Goal: Find specific page/section: Find specific page/section

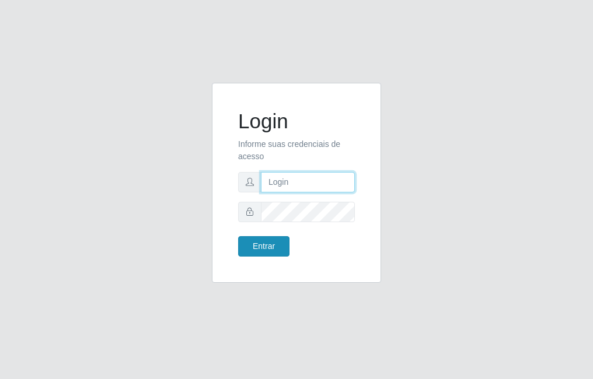
type input "raiane@B7"
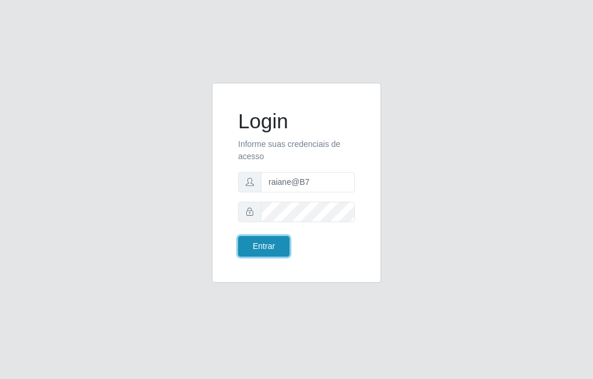
click at [262, 251] on button "Entrar" at bounding box center [263, 246] width 51 height 20
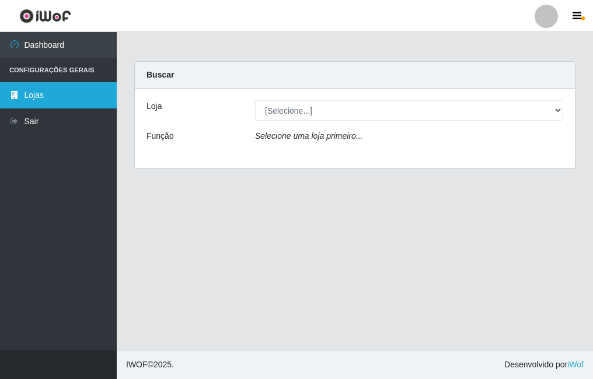
click at [55, 97] on link "Lojas" at bounding box center [58, 95] width 117 height 26
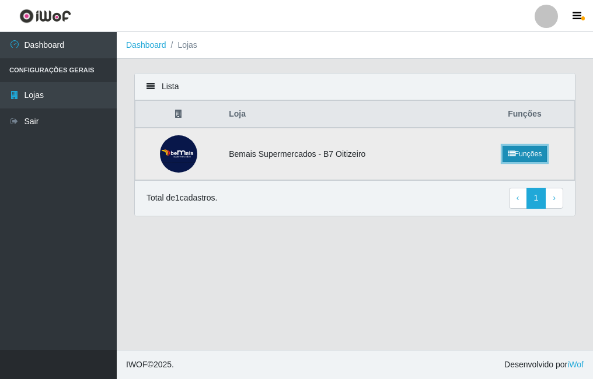
click at [529, 156] on link "Funções" at bounding box center [524, 154] width 45 height 16
click at [261, 162] on td "Bemais Supermercados - B7 Oitizeiro" at bounding box center [348, 154] width 253 height 52
click at [262, 163] on td "Bemais Supermercados - B7 Oitizeiro" at bounding box center [348, 154] width 253 height 52
drag, startPoint x: 262, startPoint y: 163, endPoint x: 393, endPoint y: 180, distance: 132.4
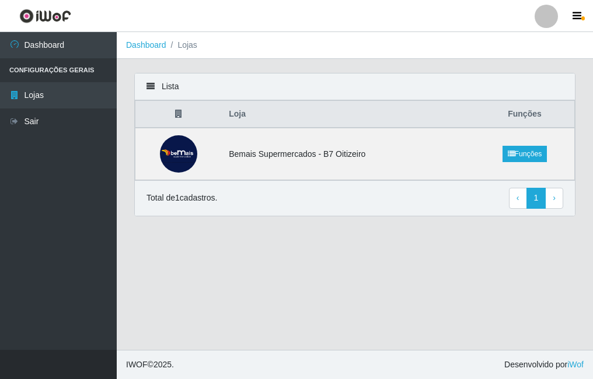
click at [393, 180] on div "Total de 1 cadastros. ‹ Previous 1 › Next" at bounding box center [355, 198] width 440 height 36
click at [409, 160] on td "Bemais Supermercados - B7 Oitizeiro" at bounding box center [348, 154] width 253 height 52
click at [554, 201] on span "›" at bounding box center [553, 197] width 3 height 9
click at [533, 155] on link "Funções" at bounding box center [524, 154] width 45 height 16
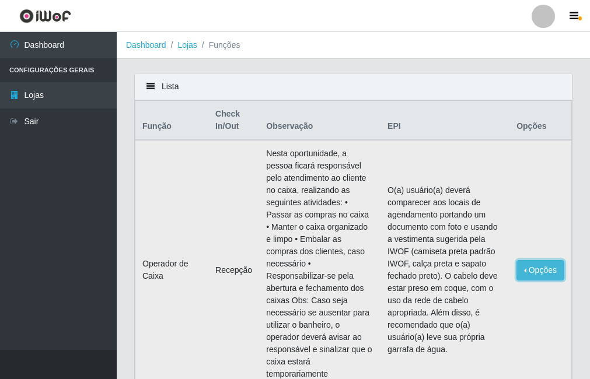
click at [540, 260] on button "Opções" at bounding box center [540, 270] width 48 height 20
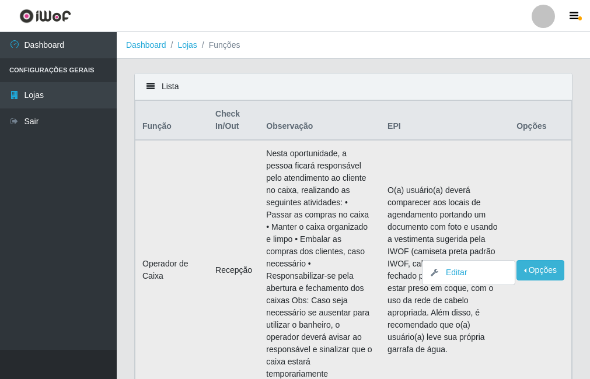
click at [428, 176] on td "O(a) usuário(a) deverá comparecer aos locais de agendamento portando um documen…" at bounding box center [444, 270] width 129 height 260
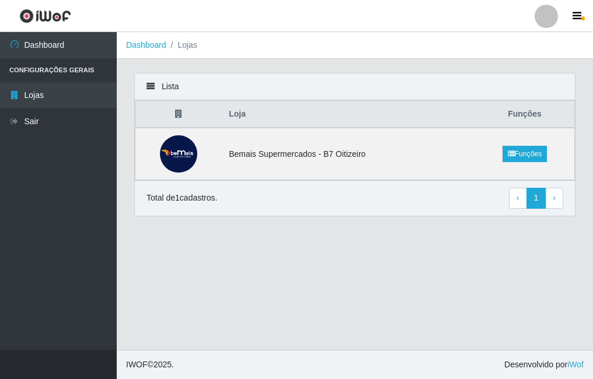
click at [181, 113] on icon at bounding box center [178, 114] width 7 height 8
click at [148, 78] on div "Lista" at bounding box center [355, 86] width 440 height 27
click at [149, 82] on div "Lista" at bounding box center [355, 86] width 440 height 27
click at [192, 53] on ol "Dashboard Lojas" at bounding box center [355, 45] width 476 height 27
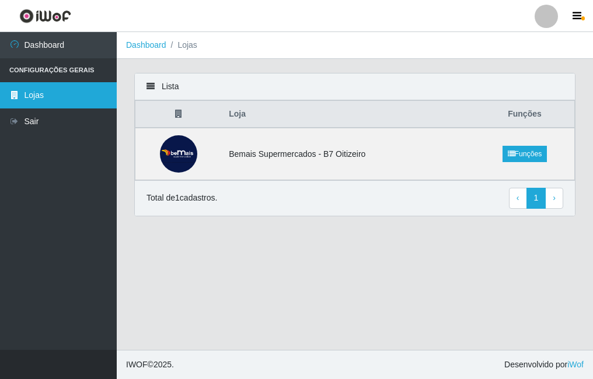
click at [60, 87] on link "Lojas" at bounding box center [58, 95] width 117 height 26
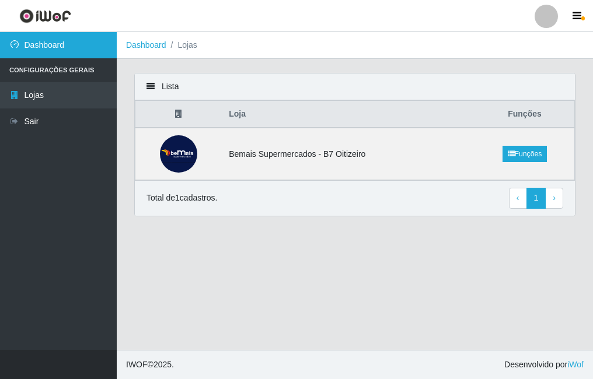
click at [71, 44] on link "Dashboard" at bounding box center [58, 45] width 117 height 26
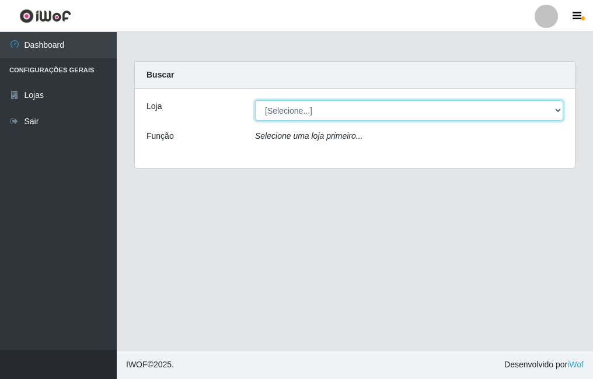
click at [311, 110] on select "[Selecione...] Bemais Supermercados - B7 Oitizeiro" at bounding box center [409, 110] width 308 height 20
select select "411"
click at [255, 100] on select "[Selecione...] Bemais Supermercados - B7 Oitizeiro" at bounding box center [409, 110] width 308 height 20
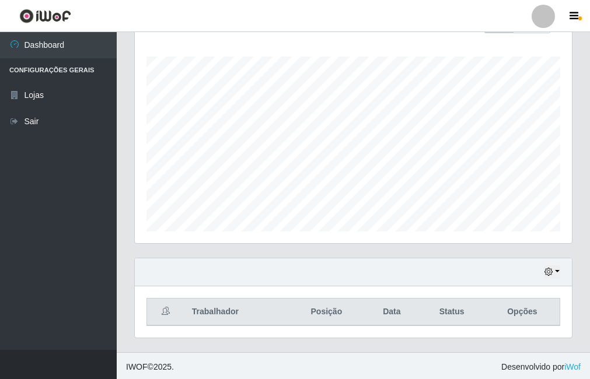
scroll to position [188, 0]
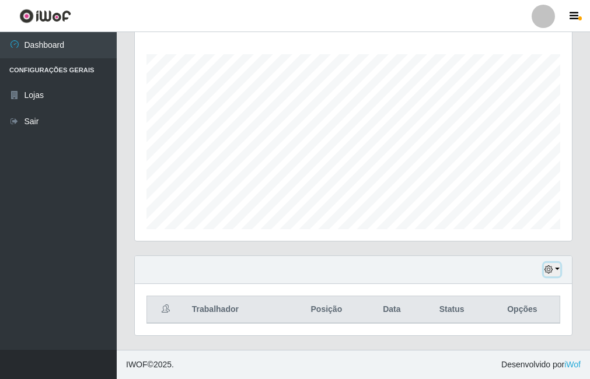
click at [544, 272] on button "button" at bounding box center [552, 269] width 16 height 13
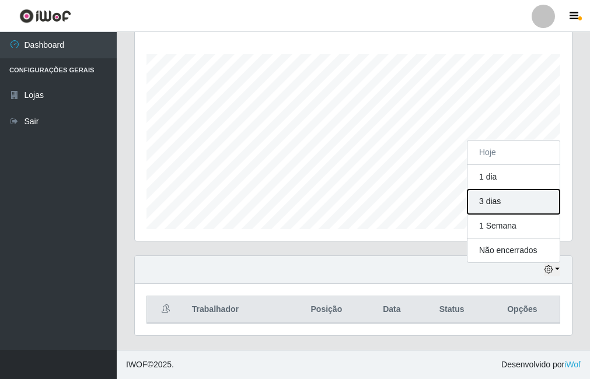
click at [481, 209] on button "3 dias" at bounding box center [513, 202] width 92 height 24
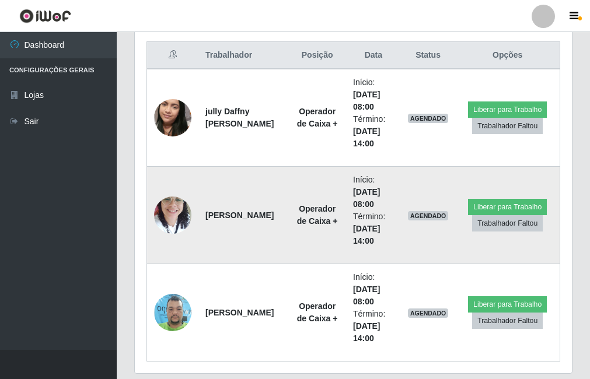
scroll to position [422, 0]
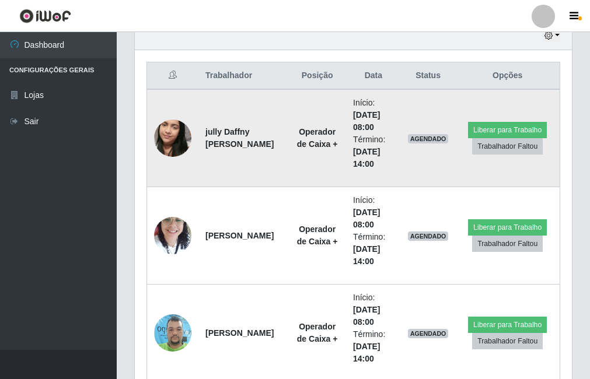
click at [170, 136] on img at bounding box center [172, 138] width 37 height 66
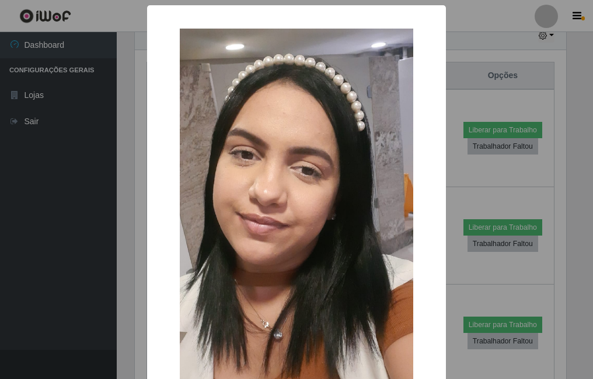
click at [85, 156] on div "× OK Cancel" at bounding box center [296, 189] width 593 height 379
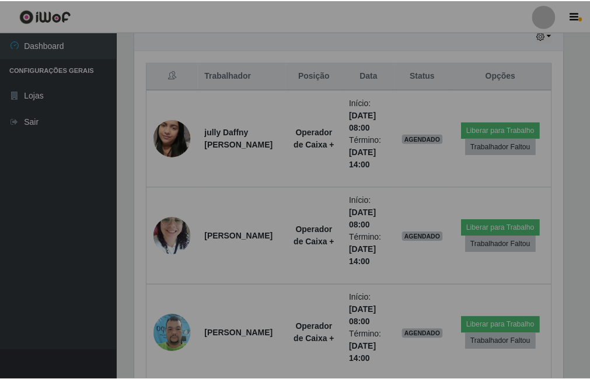
scroll to position [242, 437]
